Goal: Information Seeking & Learning: Learn about a topic

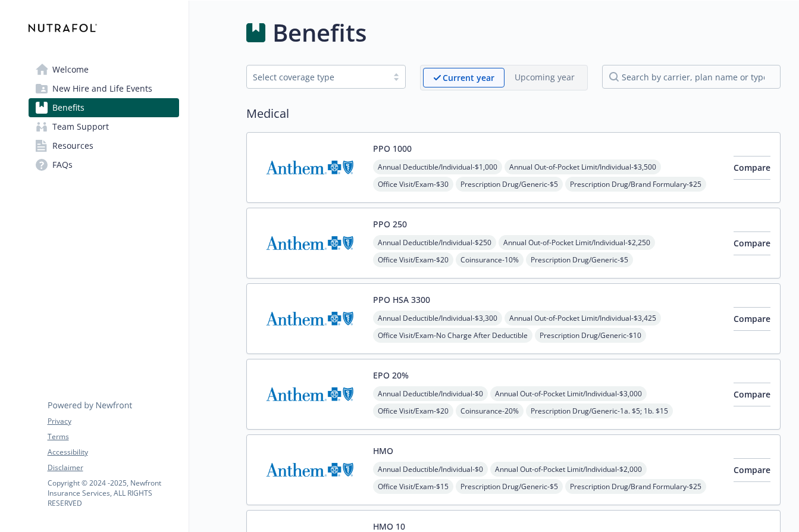
click at [68, 86] on span "New Hire and Life Events" at bounding box center [102, 88] width 100 height 19
